Goal: Find specific page/section: Go to known website

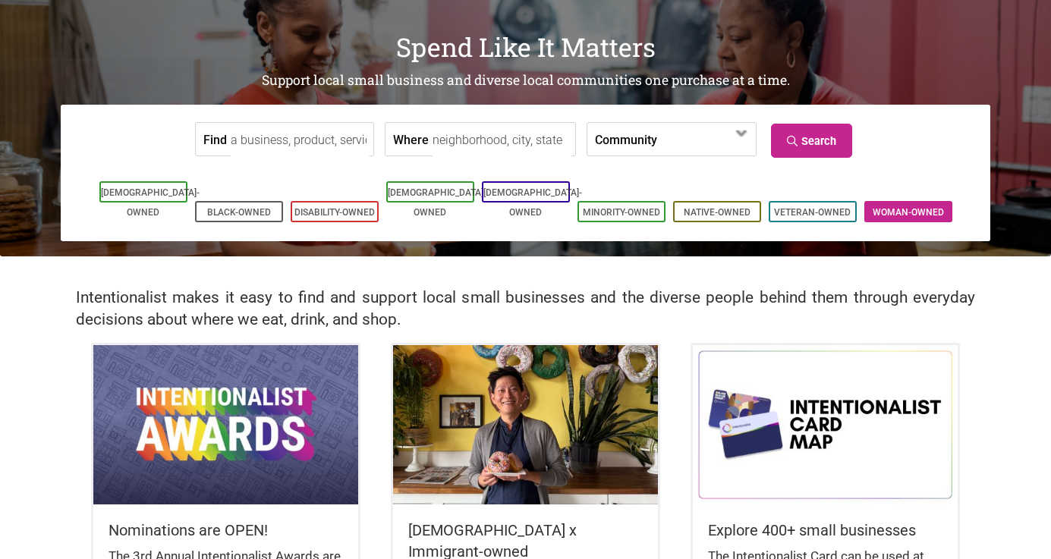
scroll to position [86, 0]
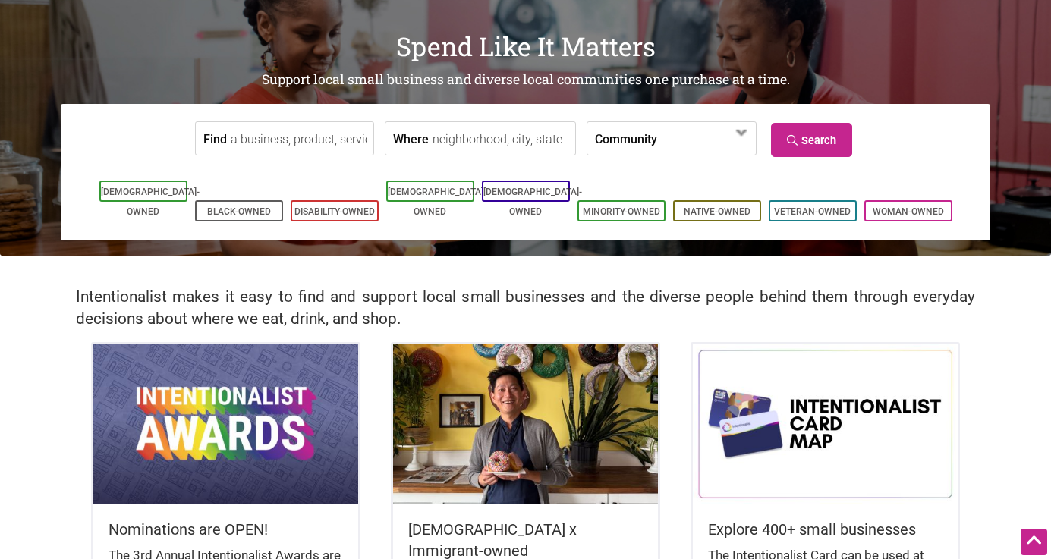
click at [283, 140] on input "Find" at bounding box center [300, 139] width 139 height 34
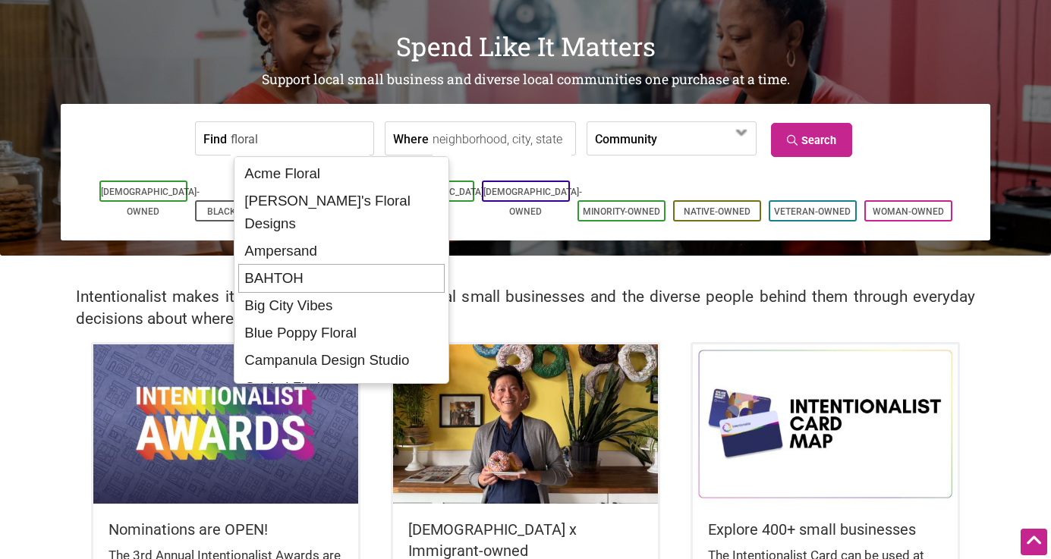
click at [282, 264] on div "BAHTOH" at bounding box center [341, 278] width 206 height 29
type input "BAHTOH"
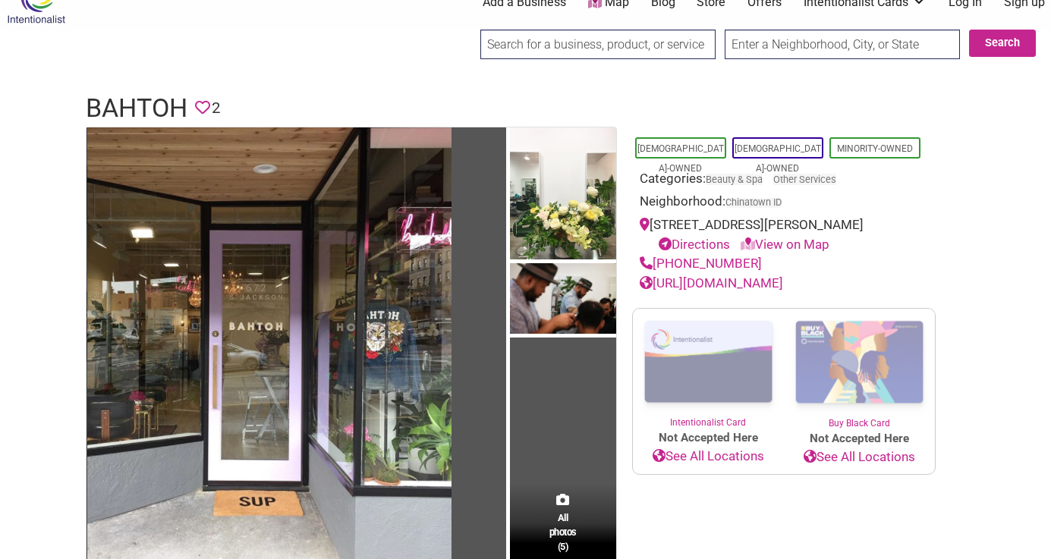
scroll to position [29, 0]
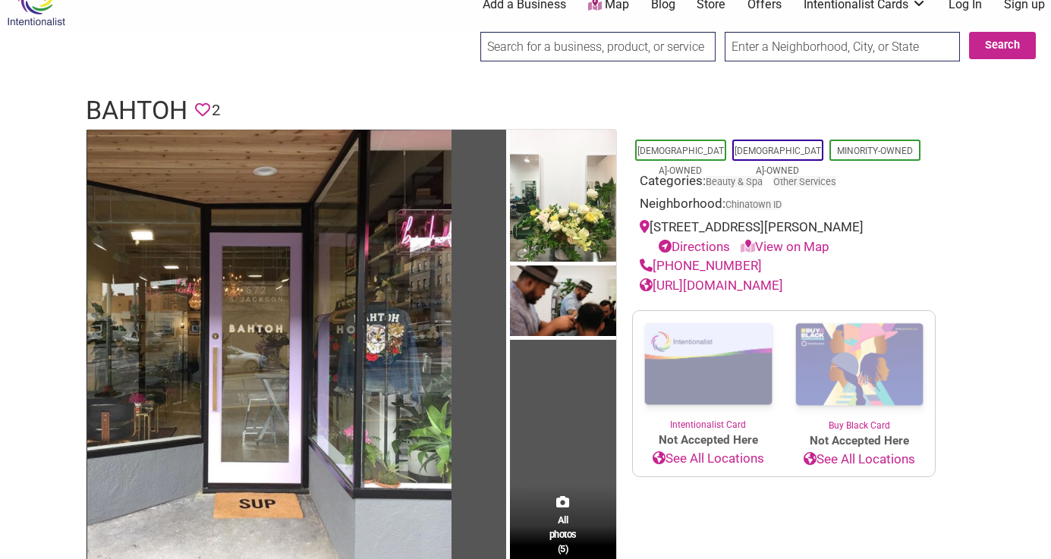
click at [783, 283] on link "[URL][DOMAIN_NAME]" at bounding box center [711, 285] width 143 height 15
